Goal: Task Accomplishment & Management: Manage account settings

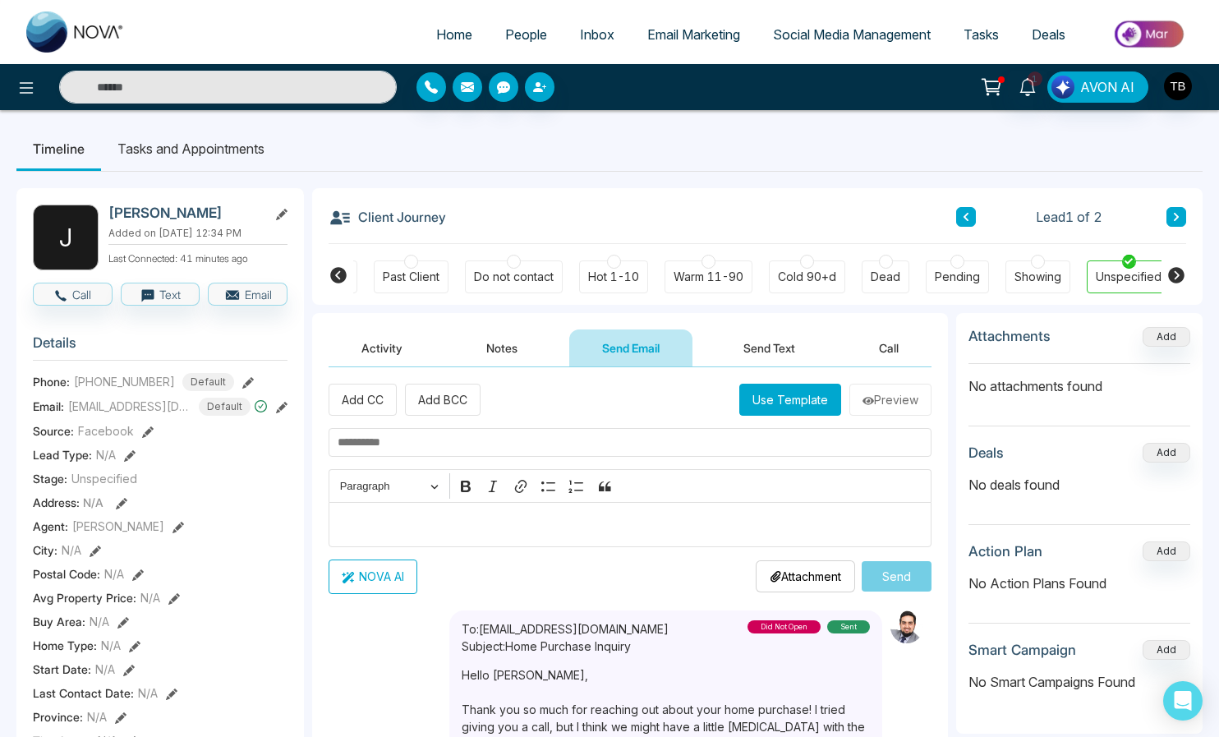
click at [439, 39] on span "Home" at bounding box center [454, 34] width 36 height 16
select select "*"
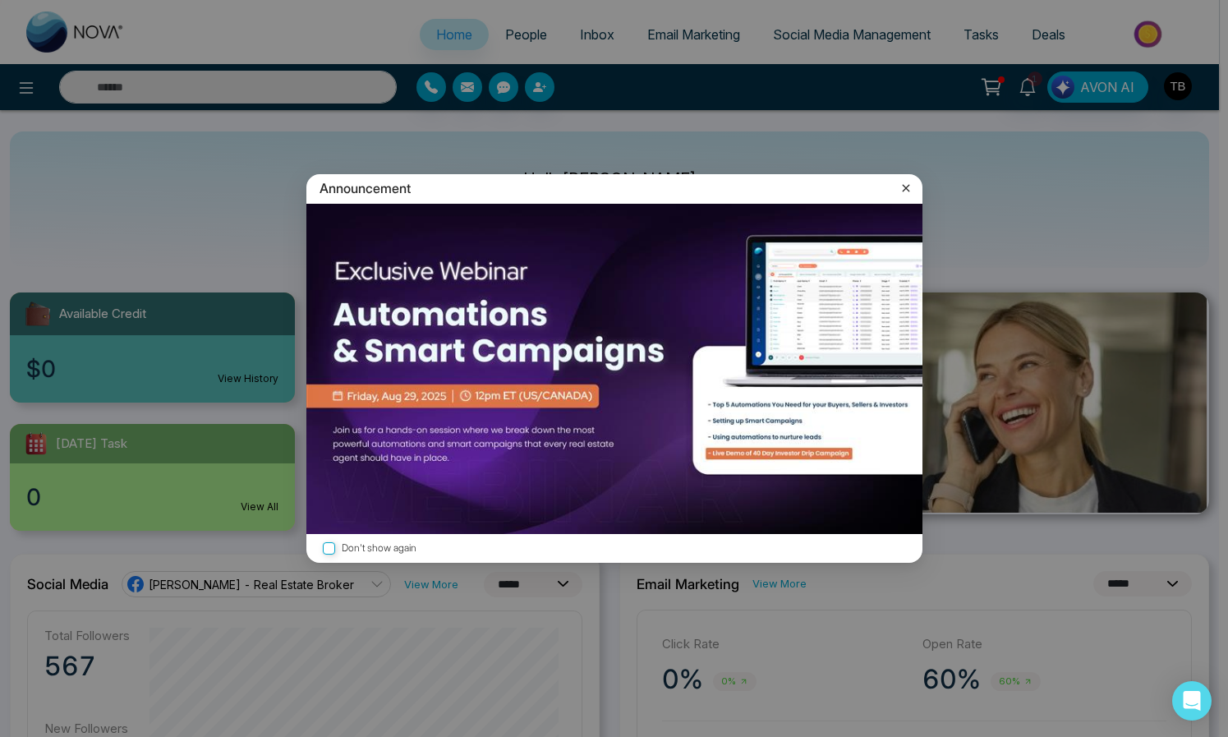
click at [901, 185] on icon at bounding box center [906, 188] width 16 height 16
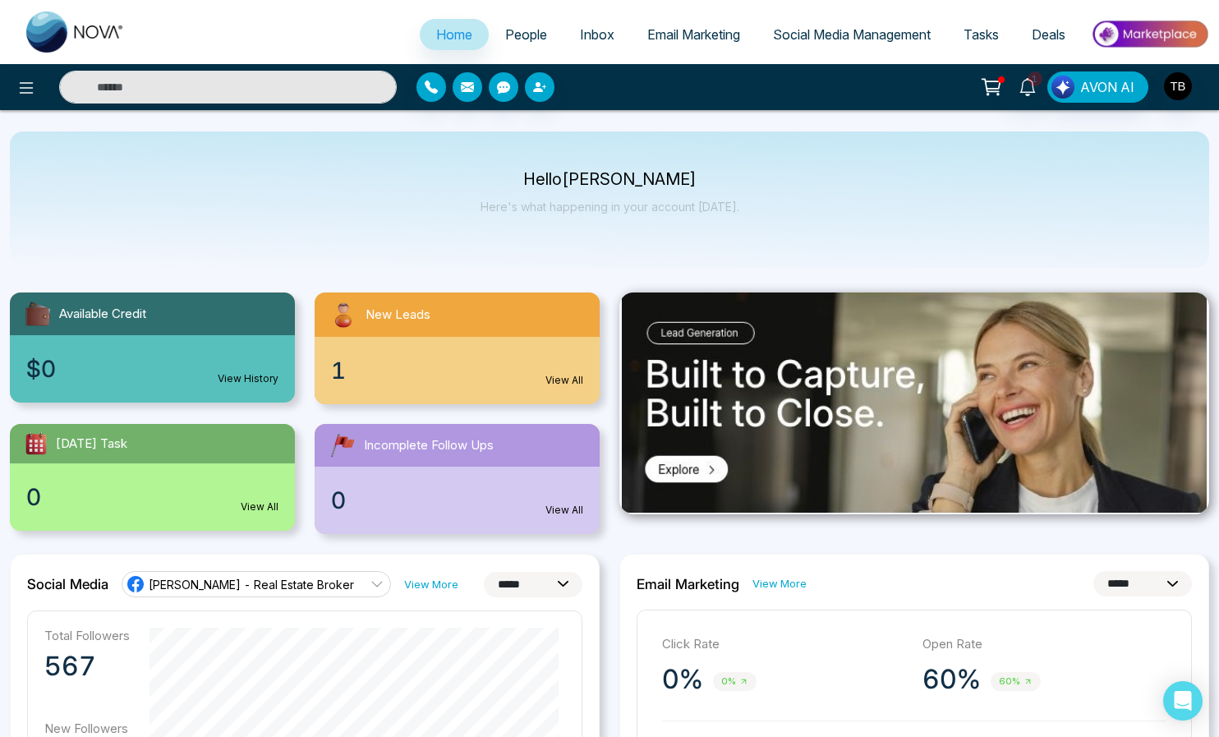
click at [489, 391] on div "1 View All" at bounding box center [457, 370] width 285 height 67
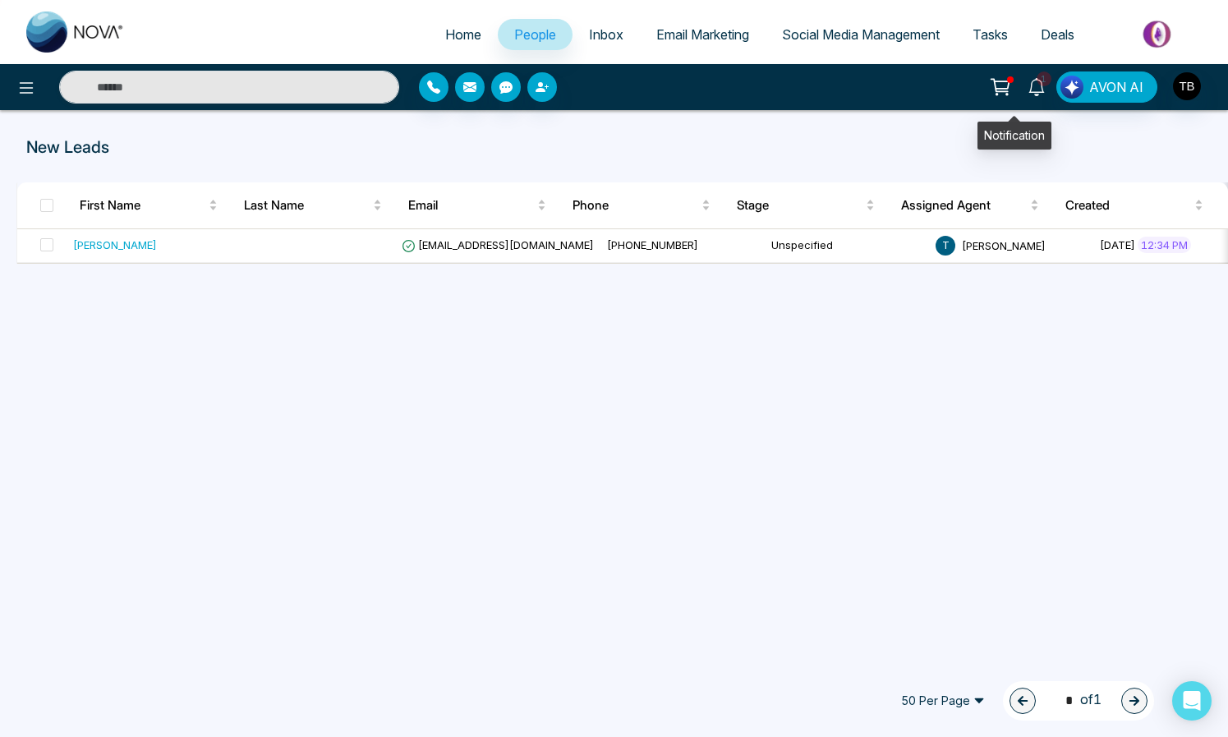
click at [1027, 85] on icon at bounding box center [1036, 87] width 18 height 18
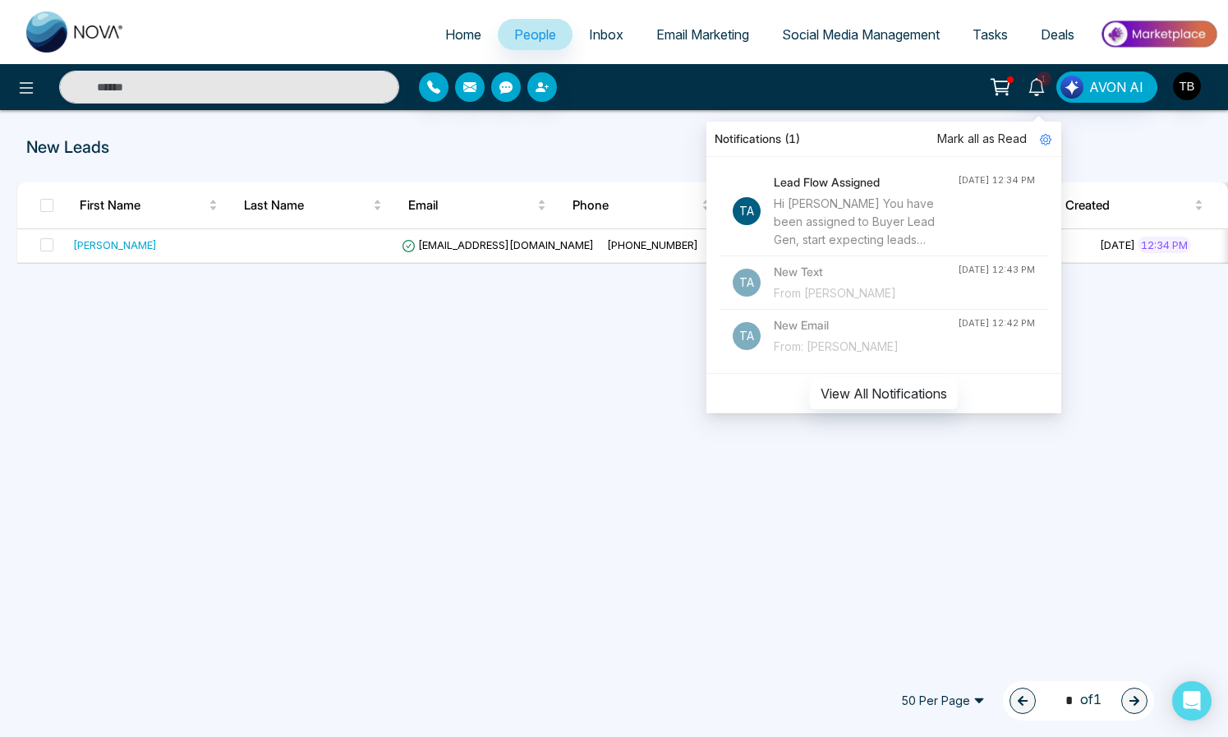
click at [884, 227] on div "Hi [PERSON_NAME] You have been assigned to Buyer Lead Gen, start expecting lead…" at bounding box center [866, 222] width 184 height 54
select select "*"
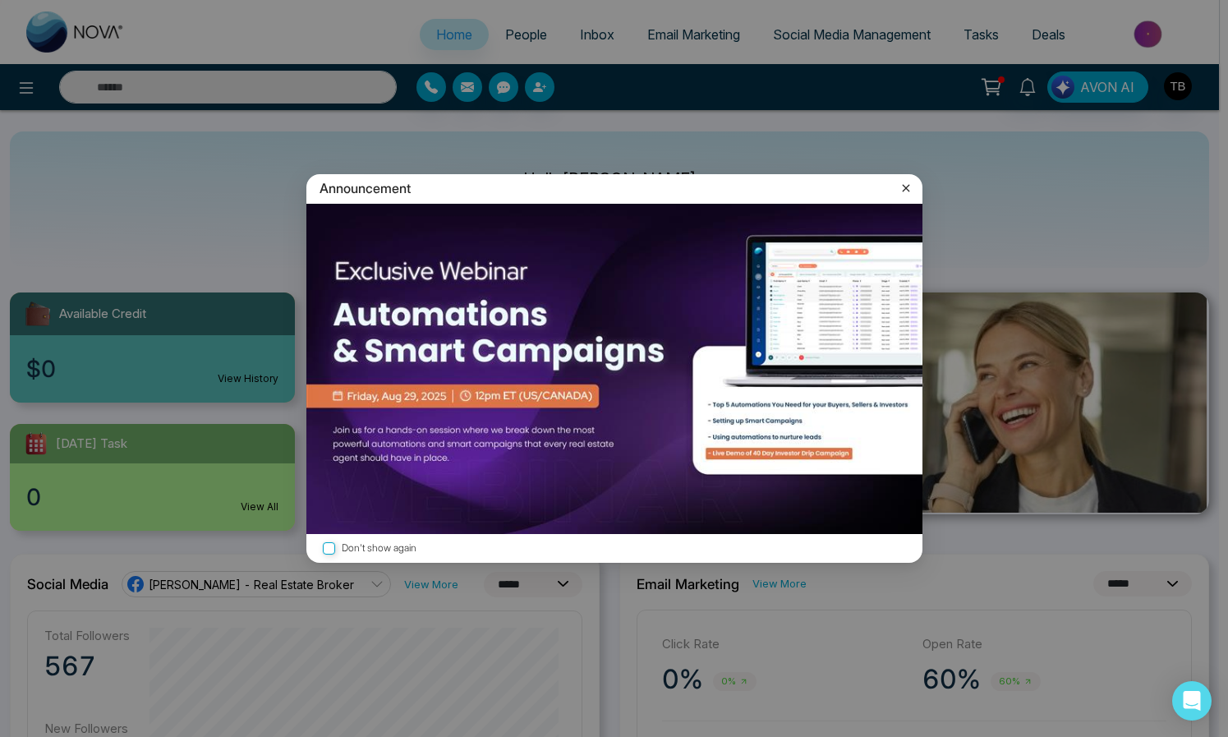
click at [903, 187] on icon at bounding box center [905, 188] width 7 height 7
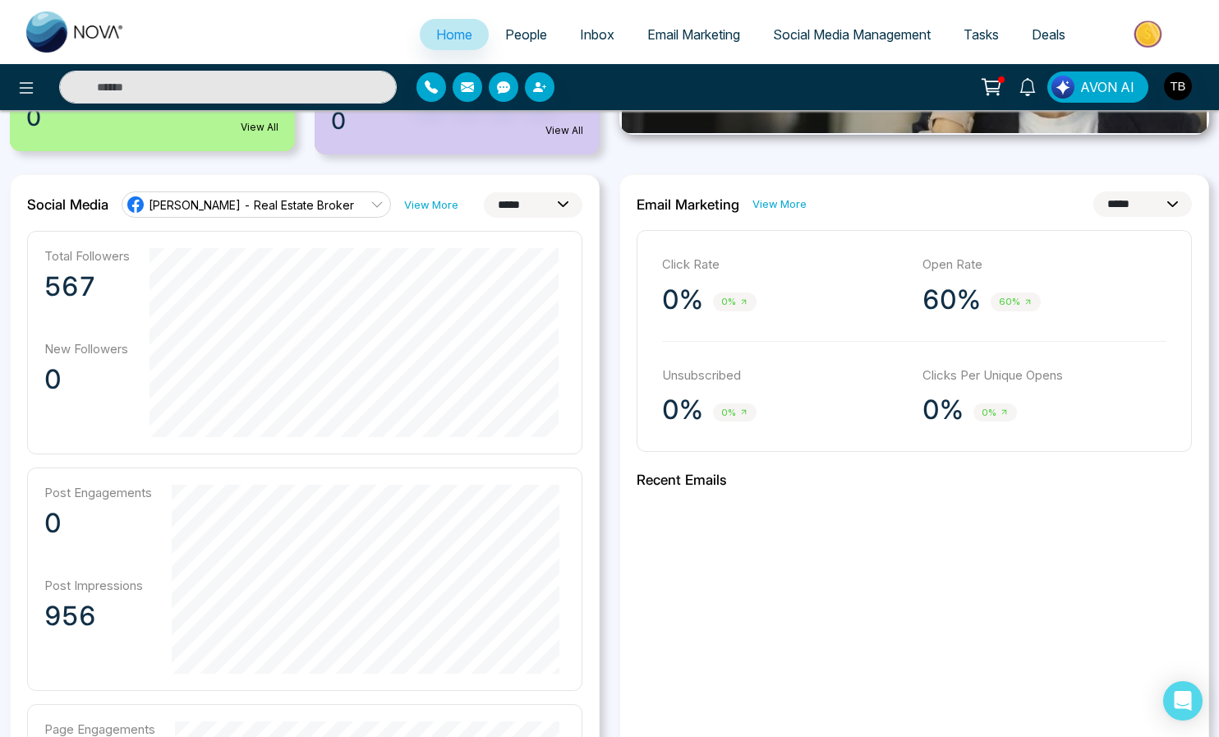
scroll to position [1279, 0]
